Goal: Transaction & Acquisition: Book appointment/travel/reservation

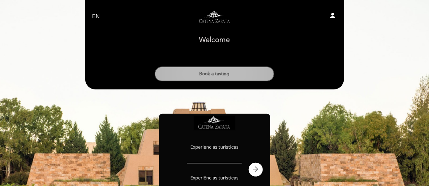
click at [231, 77] on button "Book a tasting" at bounding box center [215, 73] width 120 height 15
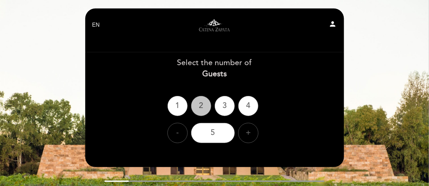
click at [198, 107] on div "2" at bounding box center [201, 106] width 20 height 20
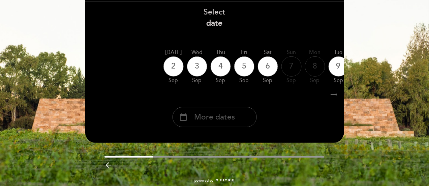
click at [215, 121] on span "More dates" at bounding box center [214, 117] width 41 height 11
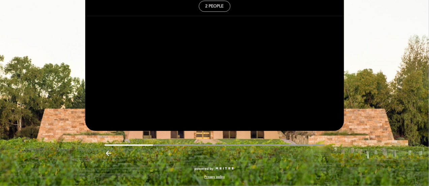
scroll to position [36, 0]
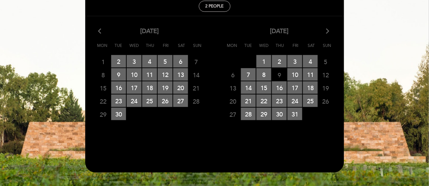
click at [328, 31] on icon "arrow_forward_ios" at bounding box center [328, 31] width 6 height 9
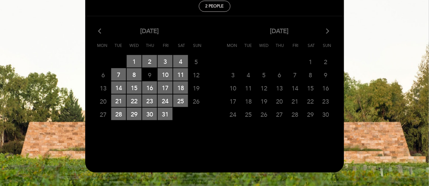
click at [328, 31] on icon "arrow_forward_ios" at bounding box center [328, 31] width 6 height 9
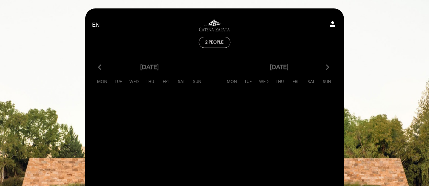
scroll to position [78, 0]
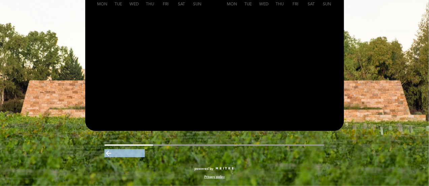
drag, startPoint x: 247, startPoint y: 136, endPoint x: 239, endPoint y: 147, distance: 14.0
click at [239, 147] on div "EN ES PT Visitas y degustaciones en La Pirámide person 2 people Welcome Welcome…" at bounding box center [214, 58] width 269 height 255
click at [235, 140] on div at bounding box center [235, 140] width 0 height 0
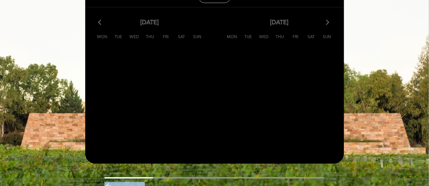
scroll to position [40, 0]
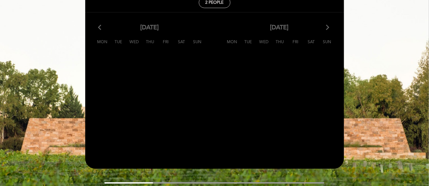
click at [103, 33] on div "arrow_back_ios November, 2025 arrow_forward_ios Mon Tue Wed Thu Fri Sat Sun 27 …" at bounding box center [150, 37] width 130 height 28
click at [100, 30] on icon "arrow_back_ios" at bounding box center [101, 27] width 6 height 9
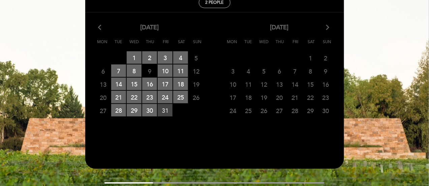
click at [168, 108] on span "31 RESERVATIONS AVAILABLE" at bounding box center [165, 110] width 15 height 12
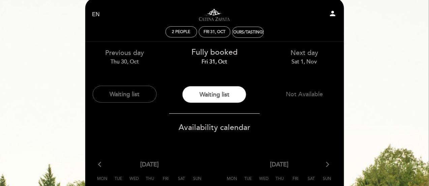
scroll to position [10, 0]
click at [240, 33] on div "Tours/Tastings" at bounding box center [248, 32] width 34 height 5
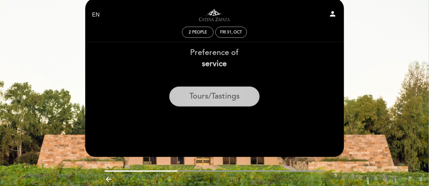
click at [206, 104] on button "Tours/Tastings" at bounding box center [214, 96] width 91 height 20
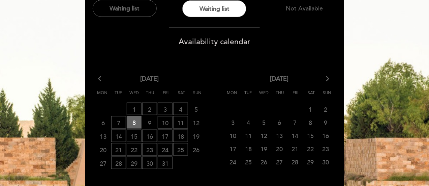
scroll to position [96, 0]
click at [99, 78] on icon "arrow_back_ios" at bounding box center [101, 79] width 6 height 9
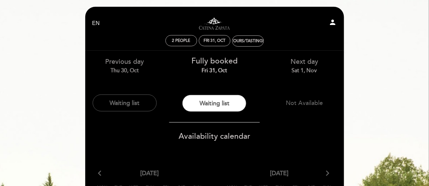
scroll to position [0, 0]
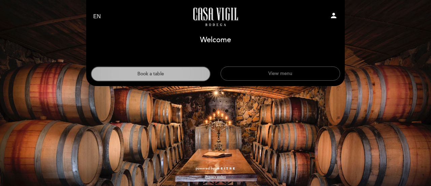
click at [192, 74] on button "Book a table" at bounding box center [151, 73] width 120 height 15
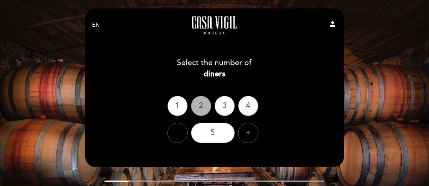
click at [197, 104] on div "2" at bounding box center [201, 106] width 20 height 20
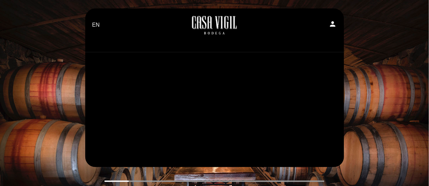
click at [197, 104] on header "EN ES PT [GEOGRAPHIC_DATA][PERSON_NAME] - Restaurante person Welcome Welcome, C…" at bounding box center [214, 87] width 259 height 158
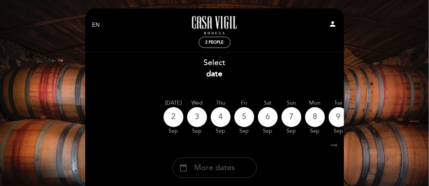
click at [234, 169] on span "More dates" at bounding box center [214, 167] width 41 height 11
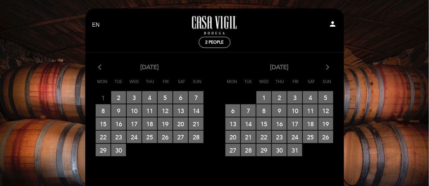
click at [328, 71] on icon "arrow_forward_ios" at bounding box center [328, 67] width 6 height 9
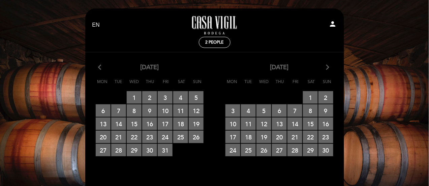
click at [329, 65] on icon "arrow_forward_ios" at bounding box center [328, 67] width 6 height 9
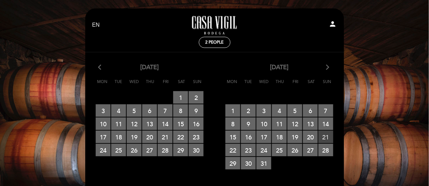
click at [328, 139] on span "21 RESERVATIONS AVAILABLE" at bounding box center [326, 136] width 15 height 12
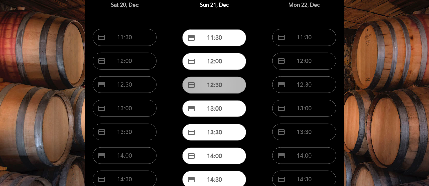
scroll to position [67, 0]
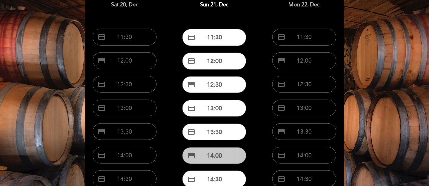
click at [223, 152] on button "credit_card 14:00" at bounding box center [214, 155] width 64 height 17
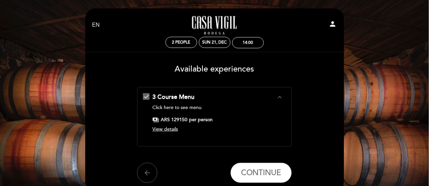
click at [171, 130] on span "View details" at bounding box center [165, 129] width 26 height 6
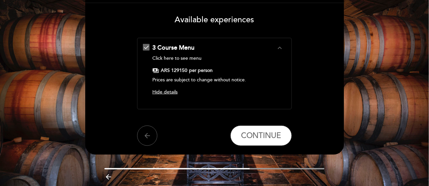
scroll to position [50, 0]
click at [197, 60] on link "Click here to see menu" at bounding box center [176, 58] width 49 height 6
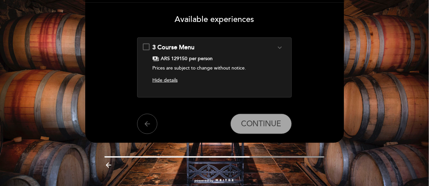
click at [145, 44] on div "3 Course Menu expand_more Click here to see menu payments ARS 129150 per person…" at bounding box center [214, 64] width 143 height 43
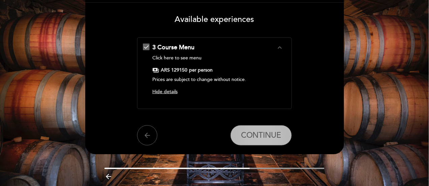
click at [261, 138] on span "CONTINUE" at bounding box center [261, 134] width 40 height 9
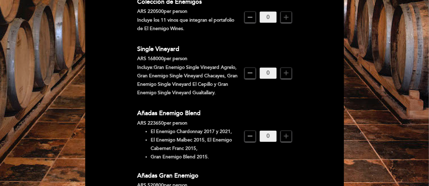
scroll to position [442, 0]
click at [261, 138] on div "Añadas Enemigo Blend ARS 223650 per person El Enemigo Chardonnay 2017 y 2021, E…" at bounding box center [214, 135] width 155 height 57
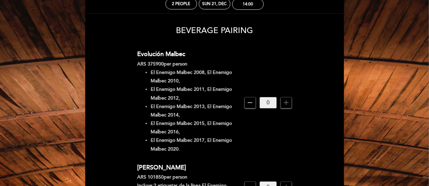
scroll to position [40, 0]
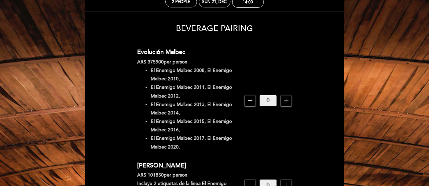
click at [261, 138] on div "Evolución Malbec ARS 375900 per person El Enemigo Malbec 2008, El Enemigo Malbe…" at bounding box center [214, 101] width 155 height 108
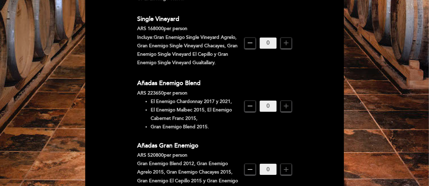
scroll to position [472, 0]
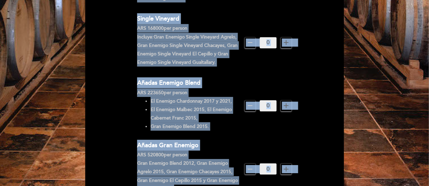
click at [193, 122] on li "Gran Enemigo Blend 2015." at bounding box center [195, 126] width 89 height 8
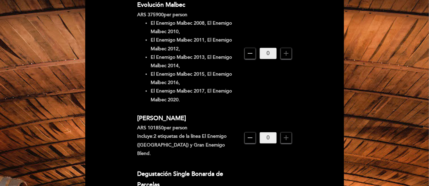
scroll to position [88, 0]
click at [284, 56] on icon "add" at bounding box center [286, 53] width 8 height 8
click at [249, 53] on icon "remove" at bounding box center [250, 53] width 8 height 8
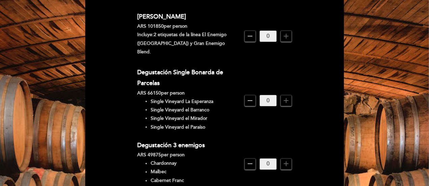
scroll to position [191, 0]
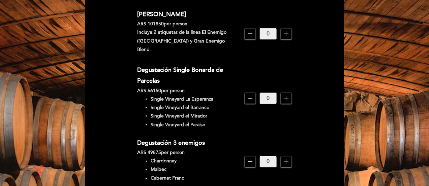
click at [289, 94] on icon "add" at bounding box center [286, 98] width 8 height 8
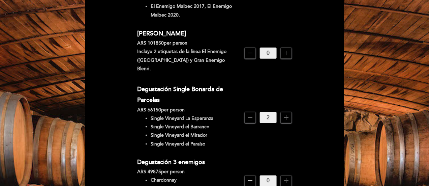
scroll to position [172, 0]
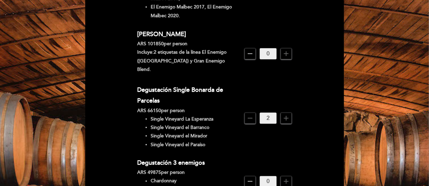
click at [250, 114] on icon "remove" at bounding box center [250, 118] width 8 height 8
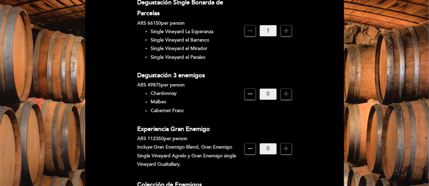
scroll to position [260, 0]
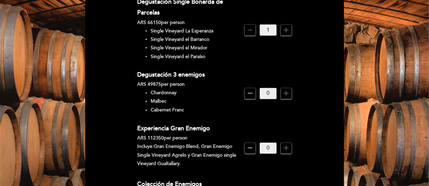
click at [283, 144] on icon "add" at bounding box center [286, 148] width 8 height 8
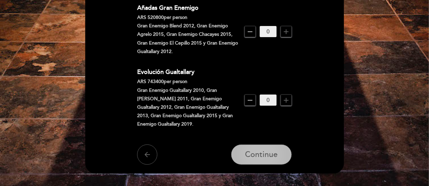
click at [273, 150] on span "Continue" at bounding box center [261, 154] width 33 height 9
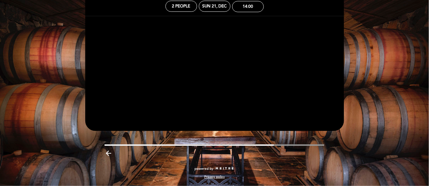
scroll to position [36, 0]
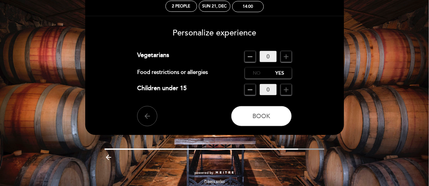
click at [248, 77] on label "No" at bounding box center [257, 72] width 24 height 11
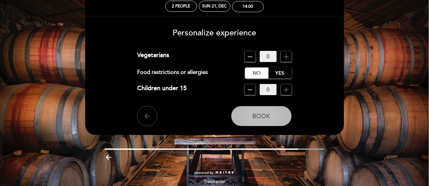
click at [251, 124] on button "Book" at bounding box center [261, 116] width 61 height 20
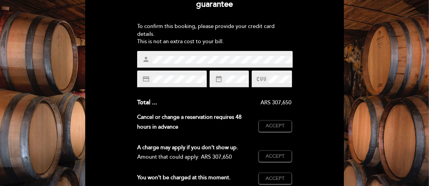
scroll to position [202, 0]
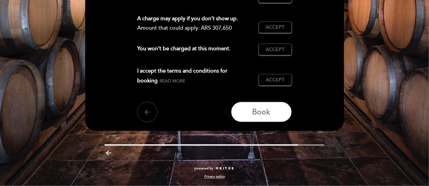
click at [144, 116] on icon "arrow_back" at bounding box center [147, 112] width 8 height 8
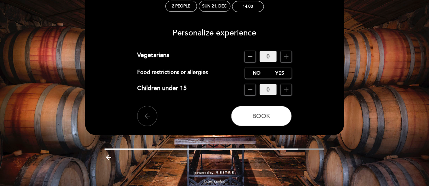
click at [148, 117] on icon "arrow_back" at bounding box center [147, 116] width 8 height 8
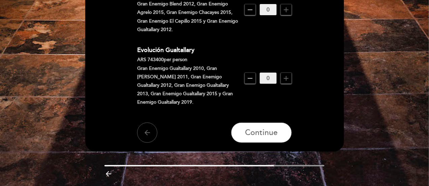
scroll to position [631, 0]
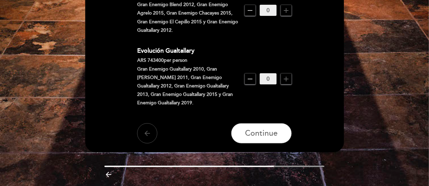
click at [148, 129] on icon "arrow_back" at bounding box center [147, 133] width 8 height 8
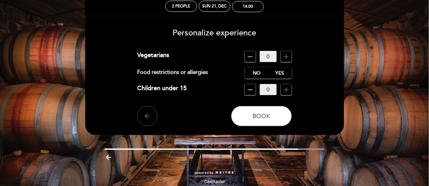
click at [148, 128] on header "EN ES PT Casa Vigil - Restaurante person 2 people Sun 21, Dec 14:00 Welcome Wel…" at bounding box center [214, 53] width 259 height 162
click at [146, 115] on icon "arrow_back" at bounding box center [147, 116] width 8 height 8
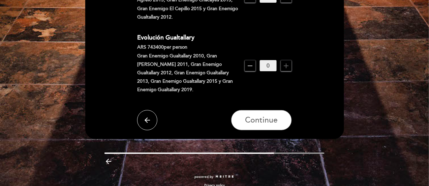
click at [146, 116] on icon "arrow_back" at bounding box center [147, 120] width 8 height 8
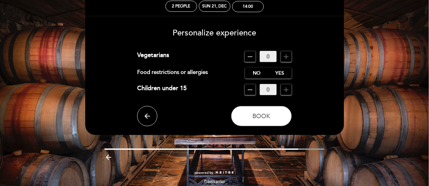
click at [146, 115] on icon "arrow_back" at bounding box center [147, 116] width 8 height 8
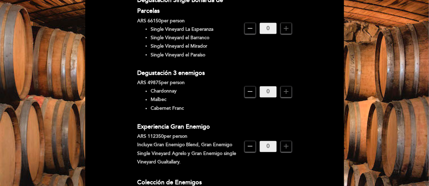
scroll to position [263, 0]
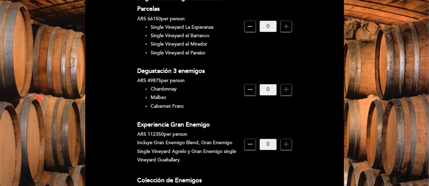
click at [289, 140] on icon "add" at bounding box center [286, 144] width 8 height 8
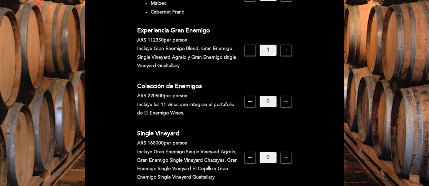
scroll to position [359, 0]
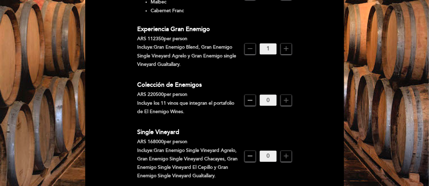
click at [285, 152] on icon "add" at bounding box center [286, 156] width 8 height 8
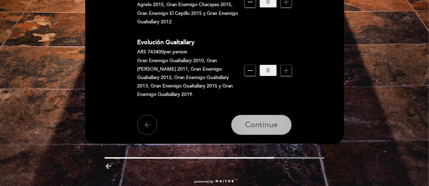
click at [266, 121] on span "Continue" at bounding box center [261, 124] width 33 height 9
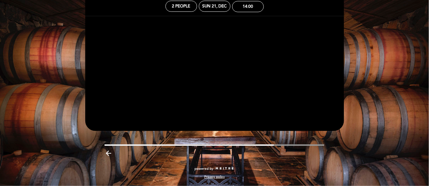
scroll to position [36, 0]
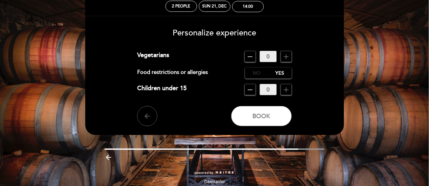
click at [250, 73] on label "No" at bounding box center [257, 72] width 24 height 11
click at [247, 57] on icon "remove" at bounding box center [250, 57] width 8 height 8
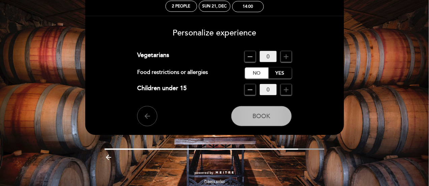
click at [267, 118] on span "Book" at bounding box center [261, 116] width 18 height 7
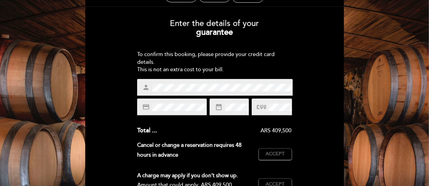
scroll to position [47, 0]
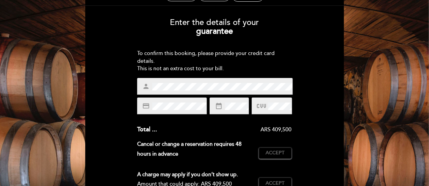
click at [269, 100] on div at bounding box center [272, 105] width 40 height 17
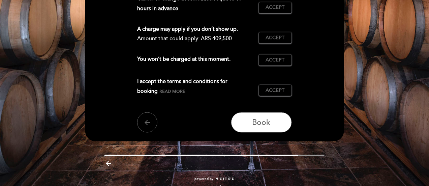
scroll to position [202, 0]
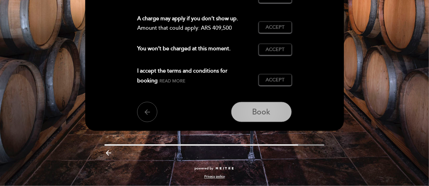
click at [252, 112] on button "Book" at bounding box center [261, 112] width 61 height 20
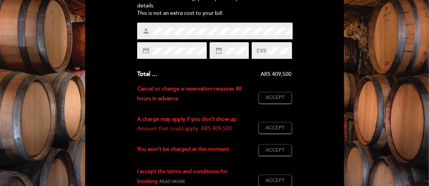
scroll to position [101, 0]
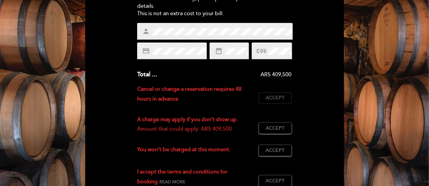
click at [276, 99] on span "Accept" at bounding box center [275, 97] width 19 height 7
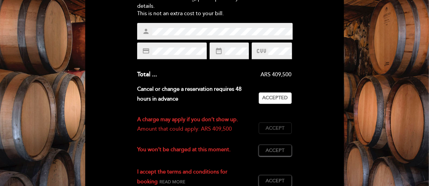
click at [275, 124] on button "Accept Accepted" at bounding box center [275, 127] width 33 height 11
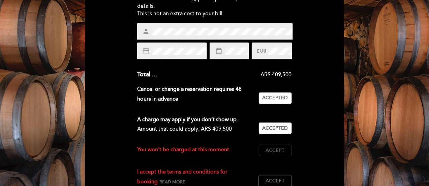
click at [272, 156] on button "Accept Accepted" at bounding box center [275, 150] width 33 height 11
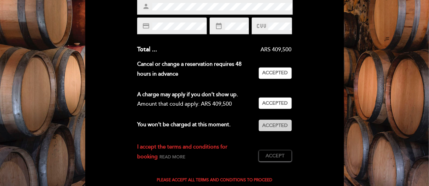
scroll to position [128, 0]
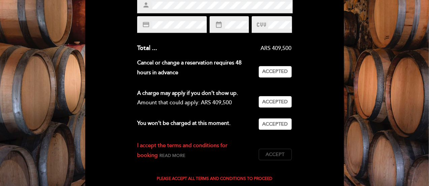
click at [273, 155] on span "Accept" at bounding box center [275, 154] width 19 height 7
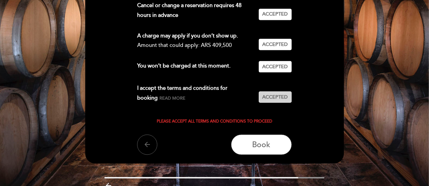
scroll to position [186, 0]
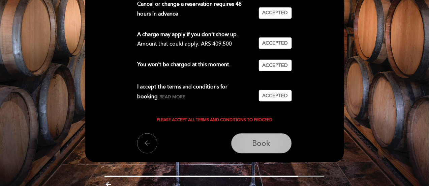
click at [263, 145] on span "Book" at bounding box center [261, 143] width 18 height 9
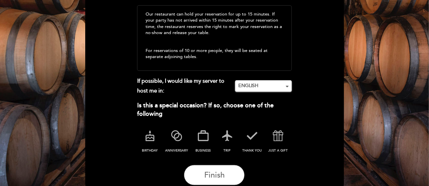
scroll to position [151, 0]
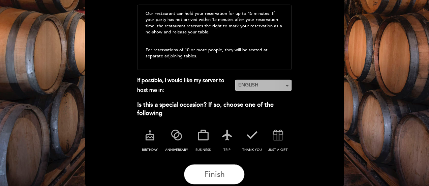
click at [271, 87] on span "ENGLISH" at bounding box center [263, 85] width 51 height 7
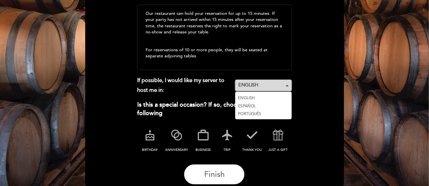
click at [271, 87] on span "ENGLISH" at bounding box center [263, 85] width 51 height 7
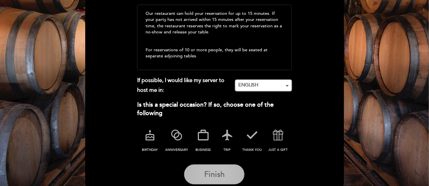
click at [204, 177] on button "Finish" at bounding box center [214, 174] width 61 height 20
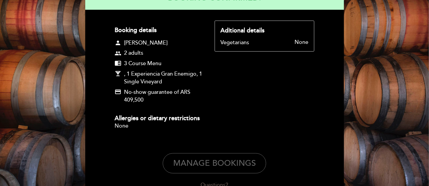
scroll to position [85, 0]
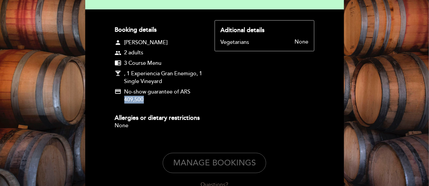
drag, startPoint x: 152, startPoint y: 99, endPoint x: 124, endPoint y: 99, distance: 28.0
click at [124, 99] on div "credit_card No-show guarantee of ARS 409,500" at bounding box center [159, 96] width 88 height 16
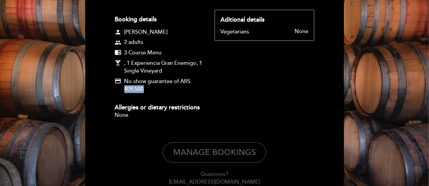
scroll to position [137, 0]
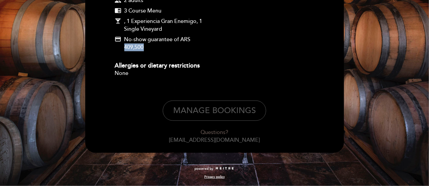
click at [217, 119] on button "Manage Bookings" at bounding box center [214, 110] width 103 height 20
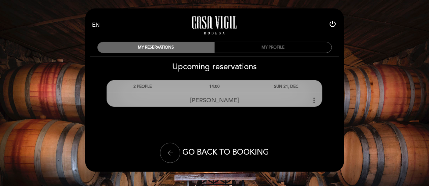
click at [313, 99] on icon "more_vert" at bounding box center [314, 100] width 8 height 8
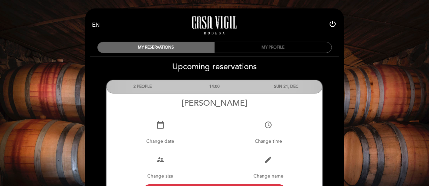
scroll to position [36, 0]
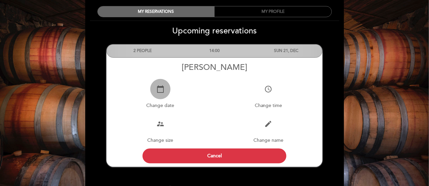
click at [162, 99] on button "calendar_today" at bounding box center [160, 89] width 20 height 20
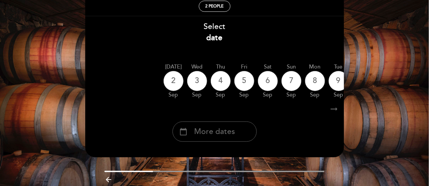
scroll to position [63, 0]
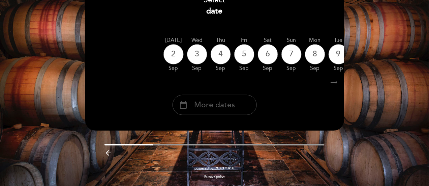
click at [228, 101] on span "More dates" at bounding box center [214, 104] width 41 height 11
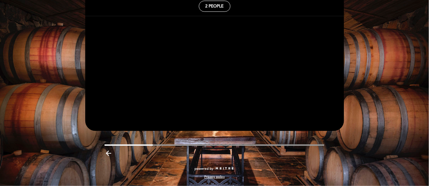
scroll to position [36, 0]
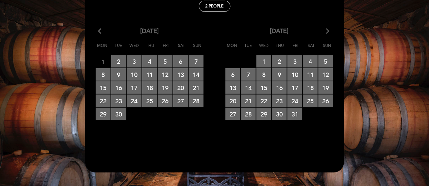
click at [327, 28] on icon "arrow_forward_ios" at bounding box center [328, 31] width 6 height 9
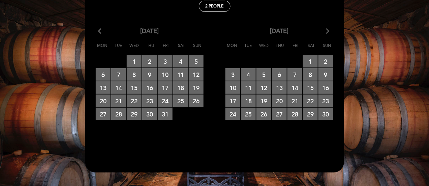
click at [327, 28] on icon "arrow_forward_ios" at bounding box center [328, 31] width 6 height 9
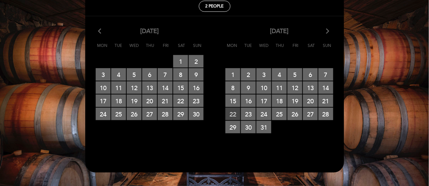
click at [236, 118] on span "22 RESERVATIONS AVAILABLE" at bounding box center [232, 114] width 15 height 12
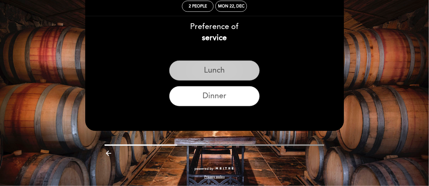
click at [233, 74] on button "Lunch" at bounding box center [214, 70] width 91 height 20
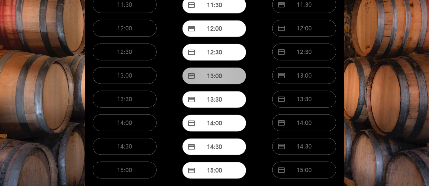
scroll to position [100, 0]
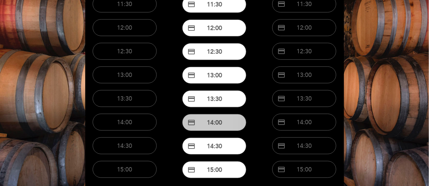
click at [225, 122] on button "credit_card 14:00" at bounding box center [214, 122] width 64 height 17
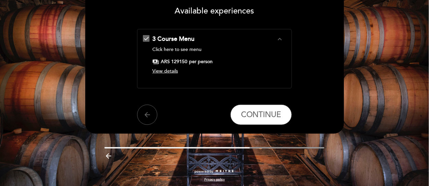
scroll to position [61, 0]
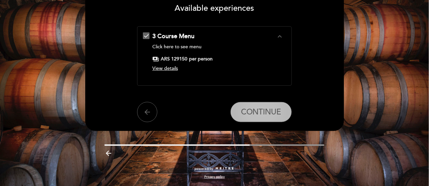
click at [255, 114] on span "CONTINUE" at bounding box center [261, 111] width 40 height 9
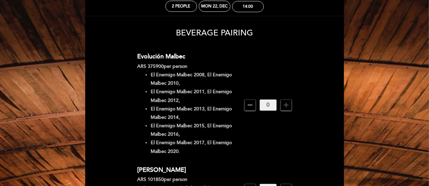
click at [255, 114] on div "Evolución Malbec ARS 375900 per person El Enemigo Malbec 2008, El Enemigo Malbe…" at bounding box center [214, 105] width 155 height 108
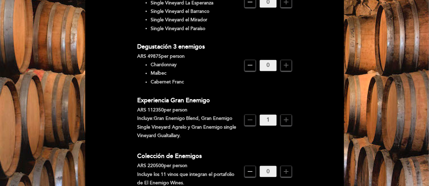
scroll to position [288, 0]
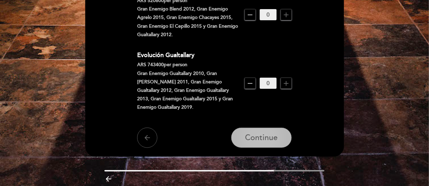
click at [261, 134] on button "Continue" at bounding box center [261, 137] width 61 height 20
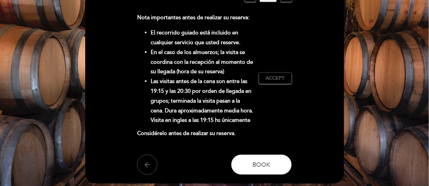
scroll to position [130, 0]
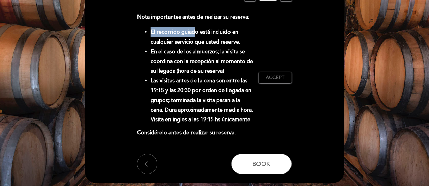
drag, startPoint x: 146, startPoint y: 30, endPoint x: 194, endPoint y: 35, distance: 47.8
click at [194, 35] on ul "El recorrido guiado está incluido en cualquier servicio que usted reserve. En e…" at bounding box center [195, 75] width 116 height 97
click at [282, 56] on div "Nota importantes antes de realizar su reserva: El recorrido guiado está incluid…" at bounding box center [214, 77] width 155 height 131
click at [274, 84] on div "Nota importantes antes de realizar su reserva: El recorrido guiado está incluid…" at bounding box center [214, 77] width 155 height 131
click at [273, 81] on span "Accept" at bounding box center [275, 77] width 19 height 7
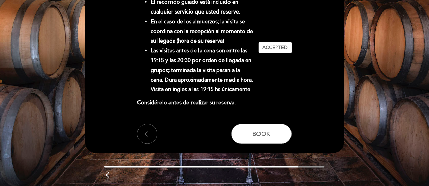
scroll to position [161, 0]
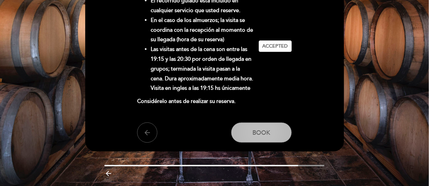
click at [259, 140] on button "Book" at bounding box center [261, 132] width 61 height 20
click at [261, 135] on span "Book" at bounding box center [261, 132] width 18 height 7
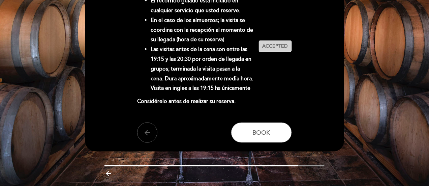
click at [270, 43] on span "Accepted" at bounding box center [276, 46] width 26 height 7
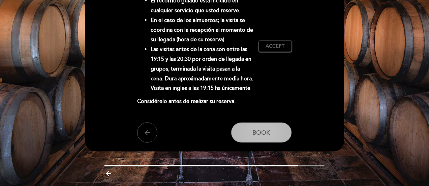
click at [264, 126] on button "Book" at bounding box center [261, 132] width 61 height 20
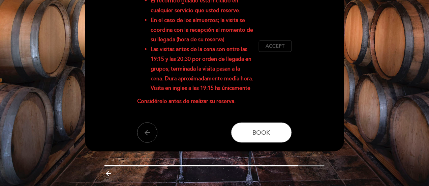
click at [271, 48] on span "Accept" at bounding box center [275, 46] width 19 height 7
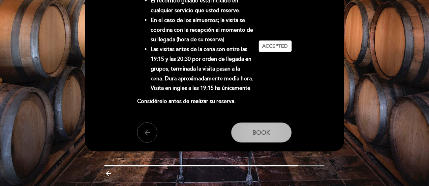
click at [258, 138] on button "Book" at bounding box center [261, 132] width 61 height 20
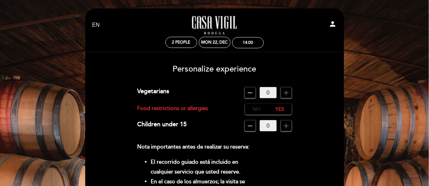
click at [255, 107] on label "No" at bounding box center [257, 108] width 24 height 11
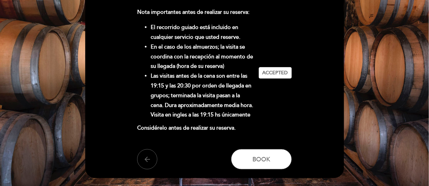
scroll to position [182, 0]
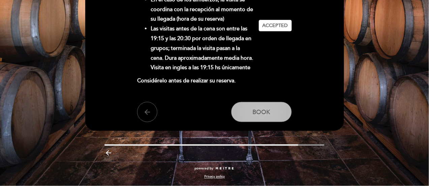
click at [253, 113] on span "Book" at bounding box center [261, 111] width 18 height 7
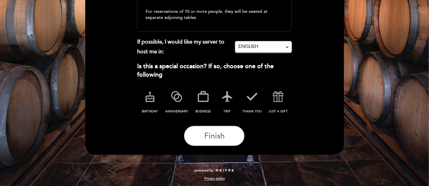
scroll to position [190, 0]
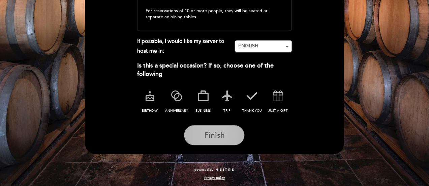
click at [216, 132] on span "Finish" at bounding box center [214, 134] width 21 height 9
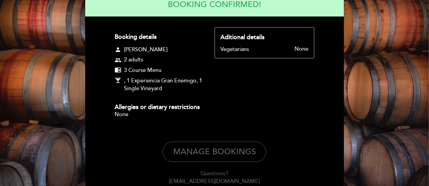
scroll to position [119, 0]
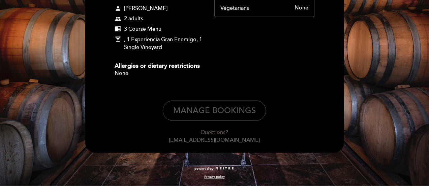
click at [218, 114] on button "Manage Bookings" at bounding box center [214, 110] width 103 height 20
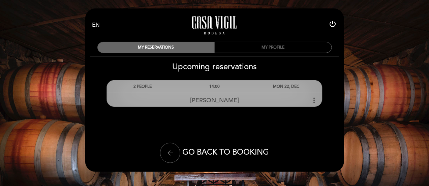
click at [307, 100] on div "Laura Golde more_vert" at bounding box center [215, 100] width 216 height 14
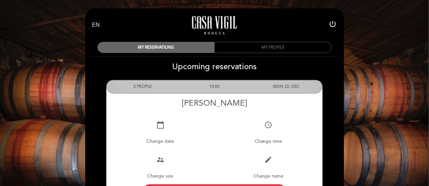
click at [276, 47] on div "MY PROFILE" at bounding box center [273, 47] width 117 height 10
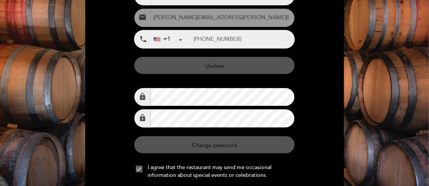
scroll to position [103, 0]
